Goal: Entertainment & Leisure: Consume media (video, audio)

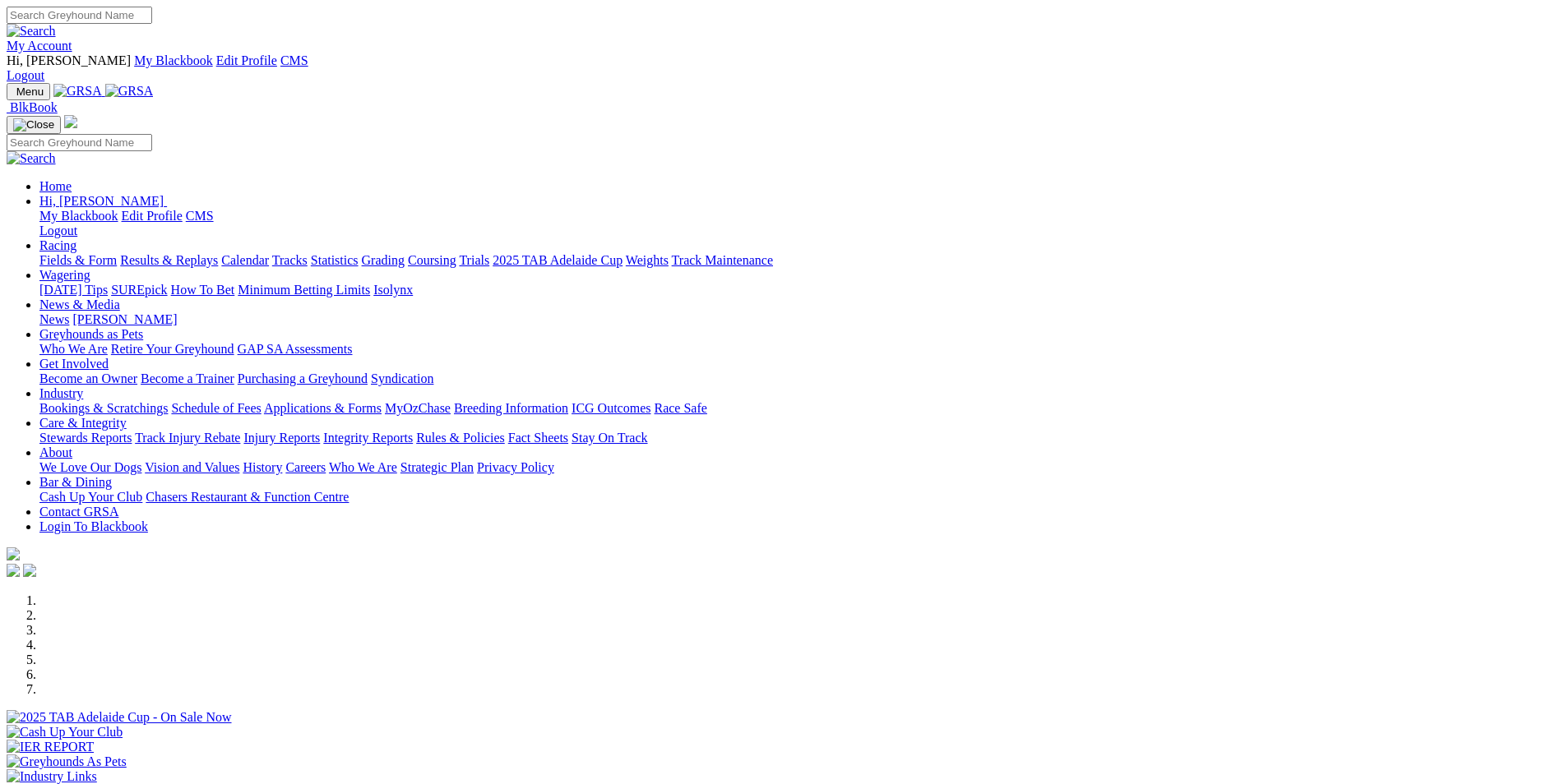
click at [218, 253] on link "Results & Replays" at bounding box center [169, 260] width 98 height 14
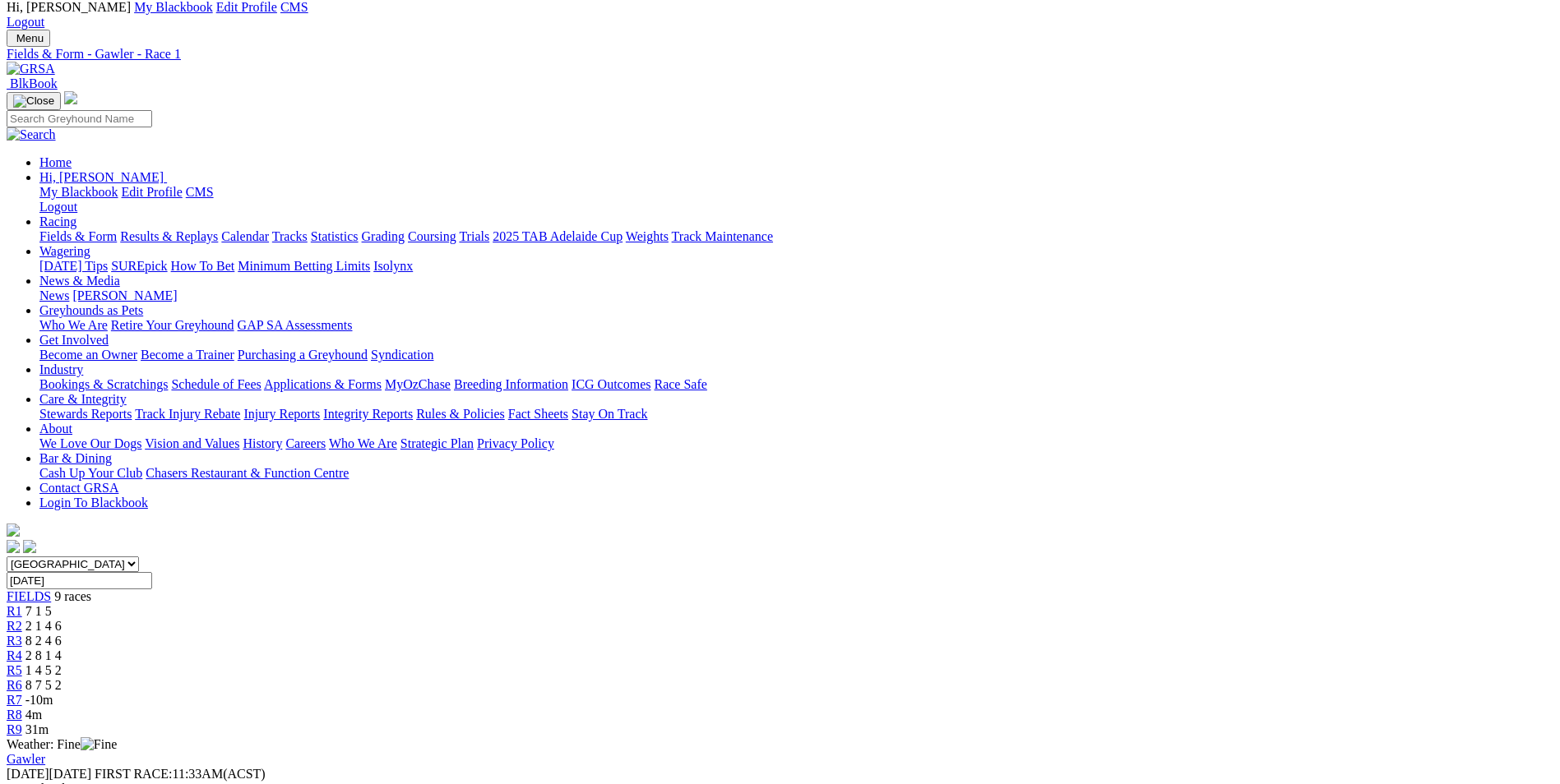
scroll to position [83, 0]
